Goal: Information Seeking & Learning: Learn about a topic

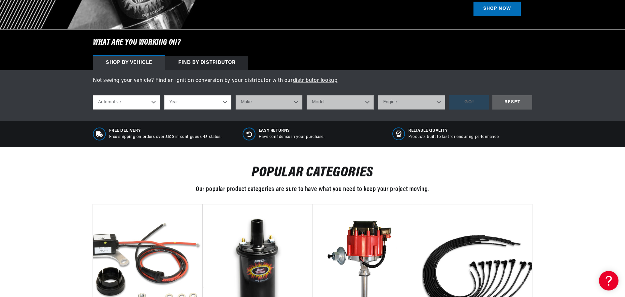
click at [223, 100] on select "Year [DATE] 2021 2020 2019 2018 2017 2016 2015 2014 2013 2012 2011 2010 2009 20…" at bounding box center [197, 102] width 67 height 14
select select "1970"
click at [164, 95] on select "Year [DATE] 2021 2020 2019 2018 2017 2016 2015 2014 2013 2012 2011 2010 2009 20…" at bounding box center [197, 102] width 67 height 14
select select "1970"
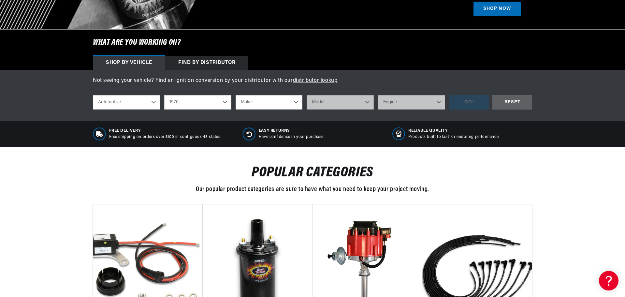
click at [294, 103] on select "Make Alfa Romeo American Motors Aston [PERSON_NAME] Audi [GEOGRAPHIC_DATA] [PER…" at bounding box center [269, 102] width 67 height 14
select select "Dodge"
click at [236, 95] on select "Make Alfa Romeo American Motors Aston [PERSON_NAME] Audi [GEOGRAPHIC_DATA] [PER…" at bounding box center [269, 102] width 67 height 14
select select "Dodge"
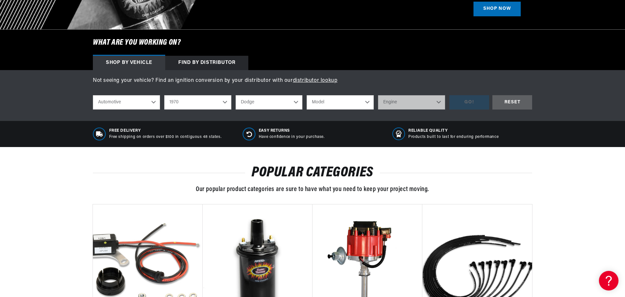
click at [366, 99] on select "Model A100 A100 Truck A108 Van Challenger Charger Coronet D100 Pickup D200 Pick…" at bounding box center [340, 102] width 67 height 14
select select "Coronet"
click at [307, 95] on select "Model A100 A100 Truck A108 Van Challenger Charger Coronet D100 Pickup D200 Pick…" at bounding box center [340, 102] width 67 height 14
select select "Coronet"
click at [436, 102] on select "Engine 4.5L 6.6L 225cid / 3.7L 318cid / 5.2L 340cid / 5.6L 360cid / 5.9L 361cid…" at bounding box center [411, 102] width 67 height 14
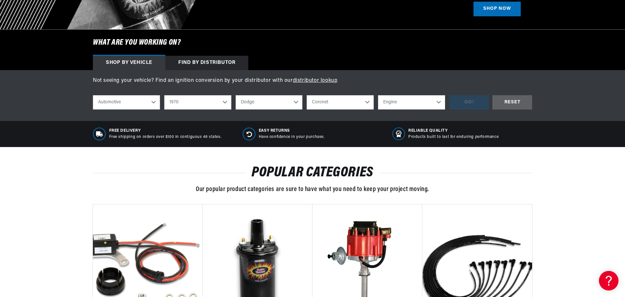
scroll to position [0, 0]
select select "440cid-7.2L"
click at [378, 95] on select "Engine 4.5L 6.6L 225cid / 3.7L 318cid / 5.2L 340cid / 5.6L 360cid / 5.9L 361cid…" at bounding box center [411, 102] width 67 height 14
select select "440cid-7.2L"
click at [471, 100] on div "GO!" at bounding box center [469, 102] width 40 height 15
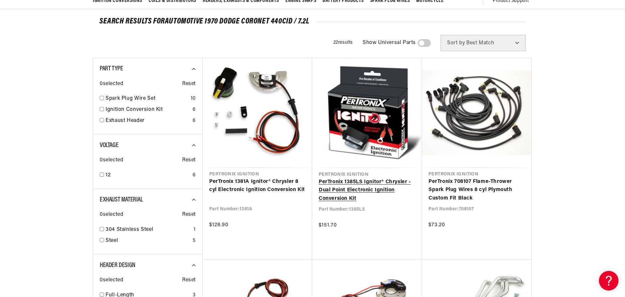
scroll to position [0, 814]
click at [356, 189] on link "PerTronix 1385LS Ignitor® Chrysler - Dual Point Electronic Ignition Conversion …" at bounding box center [367, 190] width 97 height 25
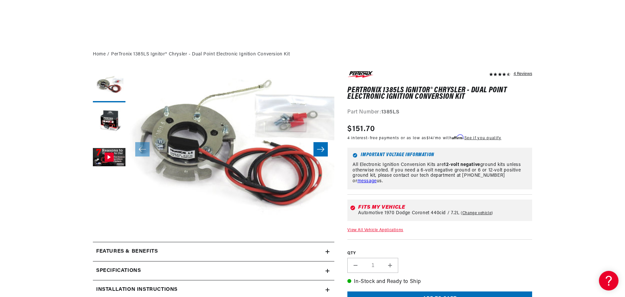
scroll to position [130, 0]
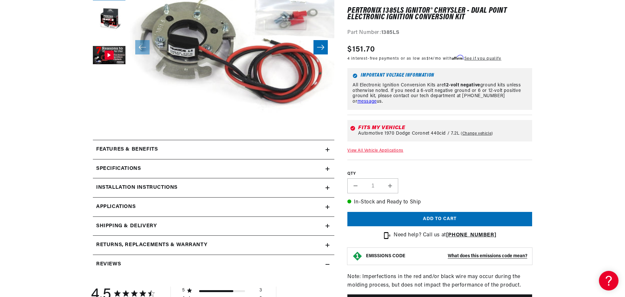
click at [122, 185] on h2 "Installation instructions" at bounding box center [136, 187] width 81 height 8
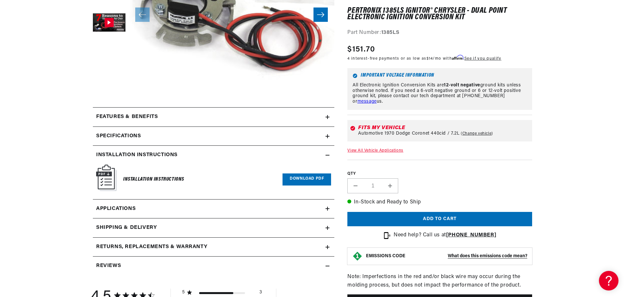
click at [136, 205] on link "Applications" at bounding box center [213, 208] width 241 height 19
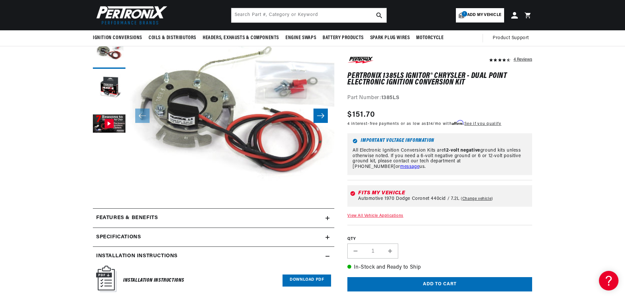
scroll to position [0, 407]
click at [320, 114] on icon "Slide right" at bounding box center [321, 115] width 8 height 7
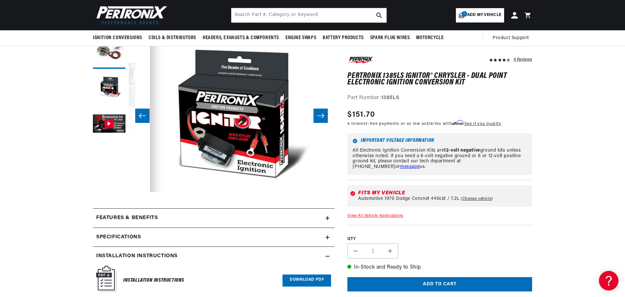
scroll to position [0, 206]
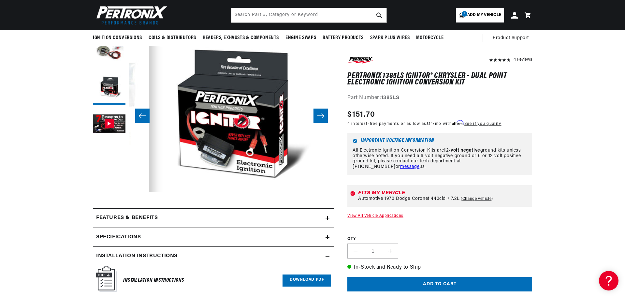
click at [320, 114] on icon "Slide right" at bounding box center [321, 115] width 8 height 7
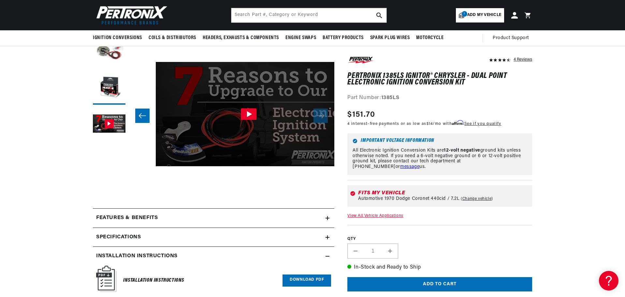
scroll to position [0, 411]
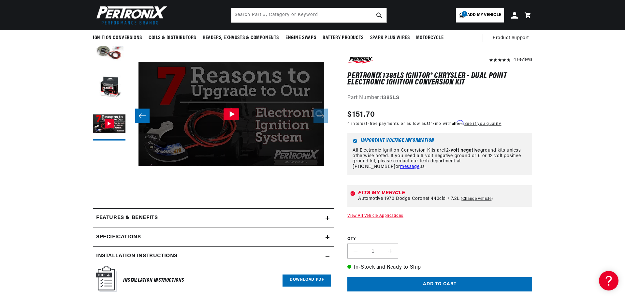
click at [229, 114] on icon "Gallery Viewer" at bounding box center [231, 114] width 16 height 12
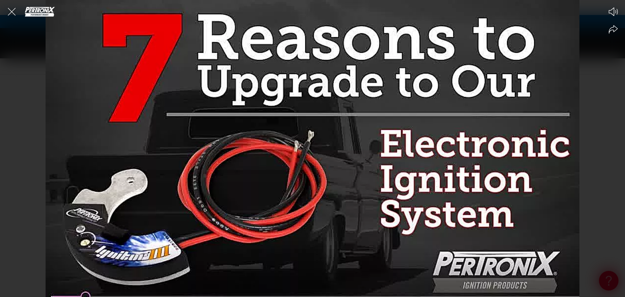
scroll to position [0, 814]
click at [13, 12] on icon "Close the video player" at bounding box center [12, 12] width 14 height 14
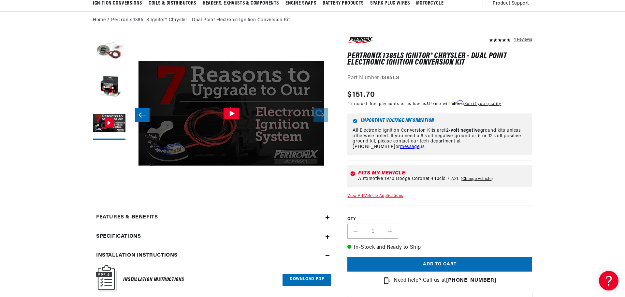
scroll to position [0, 0]
click at [146, 113] on icon "Slide left" at bounding box center [142, 115] width 8 height 7
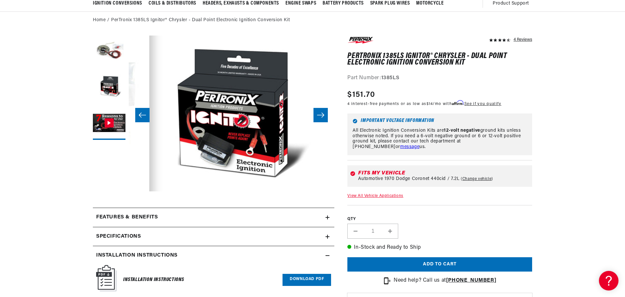
click at [146, 114] on icon "Slide left" at bounding box center [142, 115] width 8 height 7
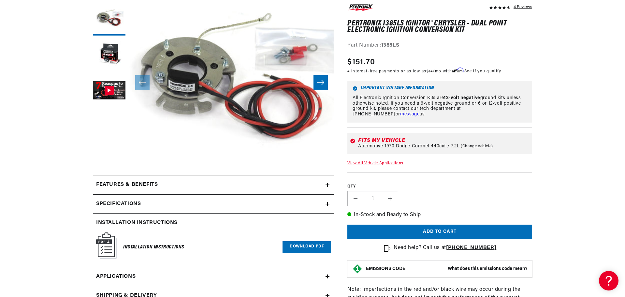
scroll to position [128, 0]
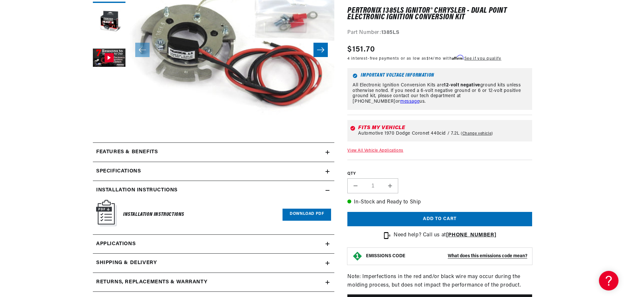
click at [306, 210] on link "Download PDF" at bounding box center [306, 214] width 49 height 12
